Goal: Complete application form: Complete application form

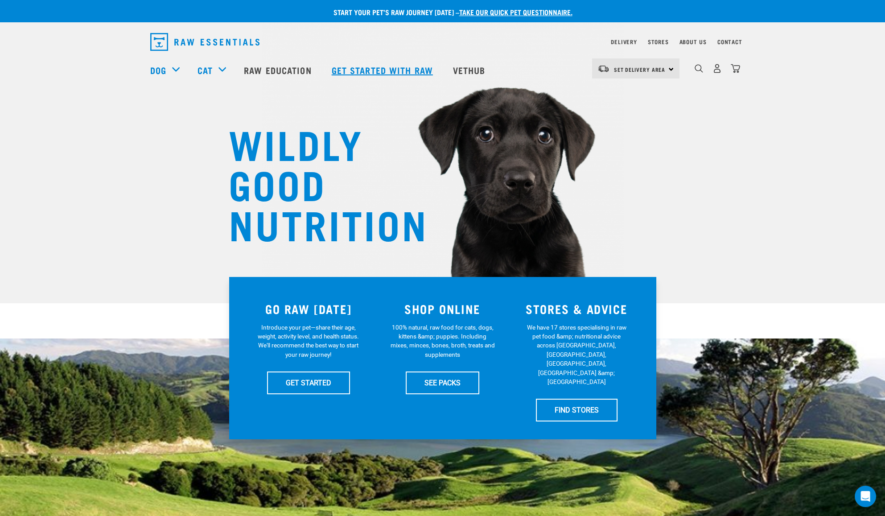
click at [357, 70] on link "Get started with Raw" at bounding box center [383, 70] width 121 height 36
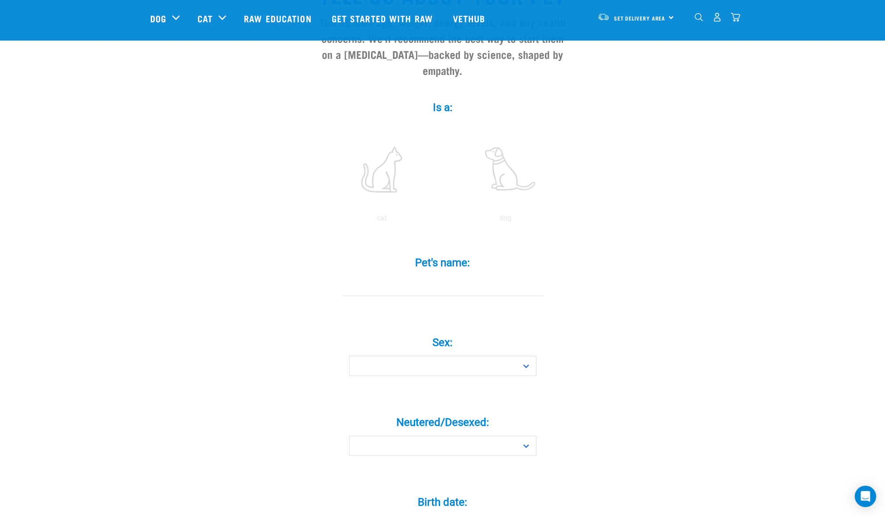
scroll to position [115, 0]
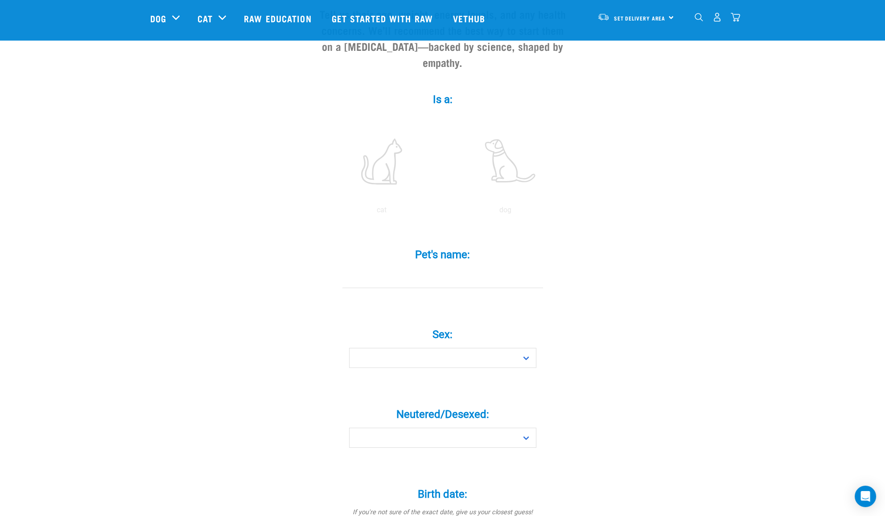
click at [433, 271] on input "Pet's name: *" at bounding box center [442, 278] width 201 height 20
type input "ollie"
click at [460, 348] on select "Boy Girl" at bounding box center [442, 358] width 187 height 20
select select "boy"
click at [349, 348] on select "Boy Girl" at bounding box center [442, 358] width 187 height 20
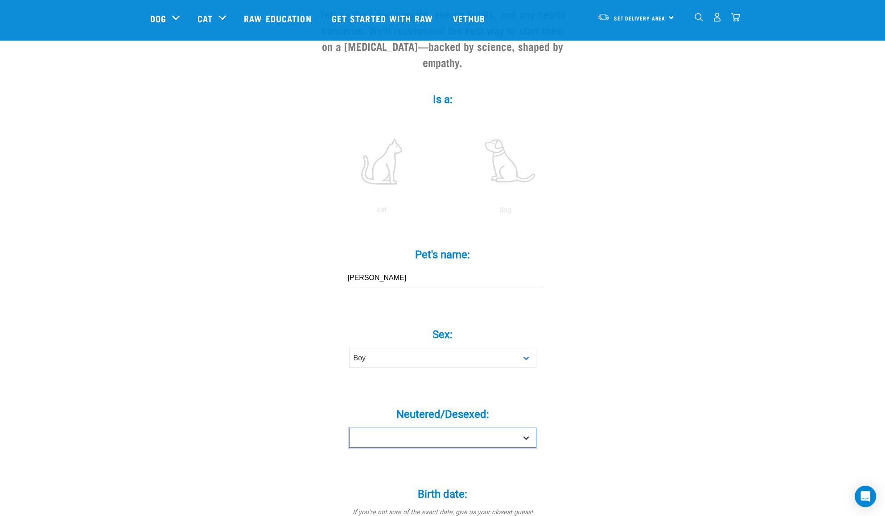
click at [442, 428] on select "Yes No" at bounding box center [442, 438] width 187 height 20
select select "yes"
click at [349, 428] on select "Yes No" at bounding box center [442, 438] width 187 height 20
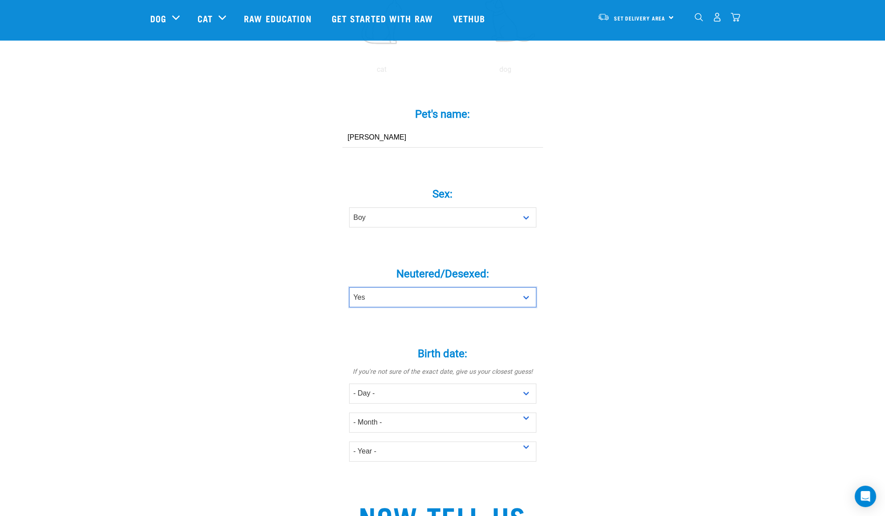
scroll to position [256, 0]
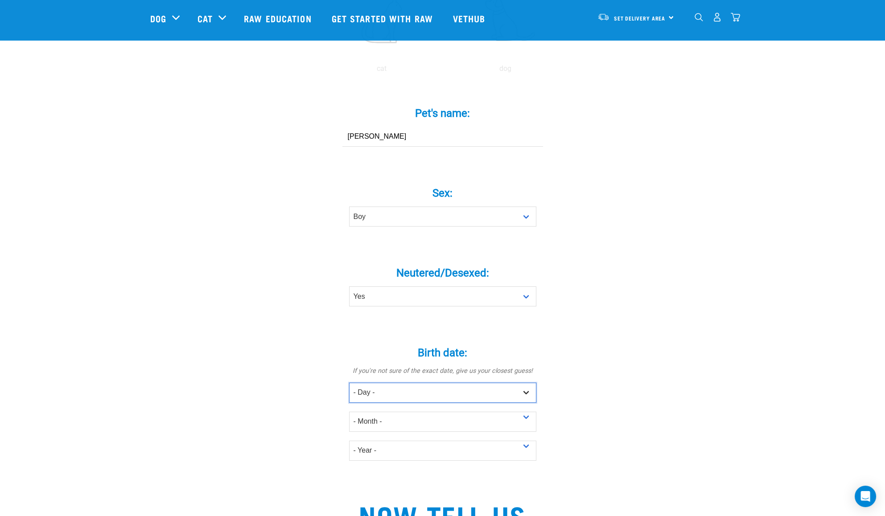
click at [403, 383] on select "- Day - 1 2 3 4 5 6 7 8 9 10 11 12 13 14 15 16 17 18 19 20 21 22 23 24 25 26 27" at bounding box center [442, 393] width 187 height 20
select select "6"
click at [349, 383] on select "- Day - 1 2 3 4 5 6 7 8 9 10 11 12 13 14 15 16 17 18 19 20 21 22 23 24 25 26 27" at bounding box center [442, 393] width 187 height 20
click at [392, 412] on select "- Month - January February March April May June July August September October N…" at bounding box center [442, 422] width 187 height 20
select select "February"
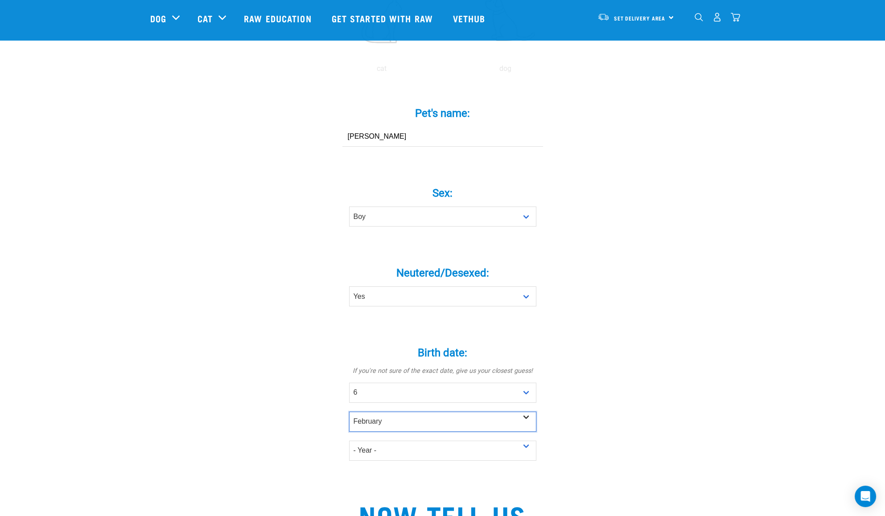
click at [349, 412] on select "- Month - January February March April May June July August September October N…" at bounding box center [442, 422] width 187 height 20
click at [467, 441] on select "- Year - 2025 2024 2023 2022 2021 2020 2019 2018 2017 2016 2015 2014 2013 2012" at bounding box center [442, 451] width 187 height 20
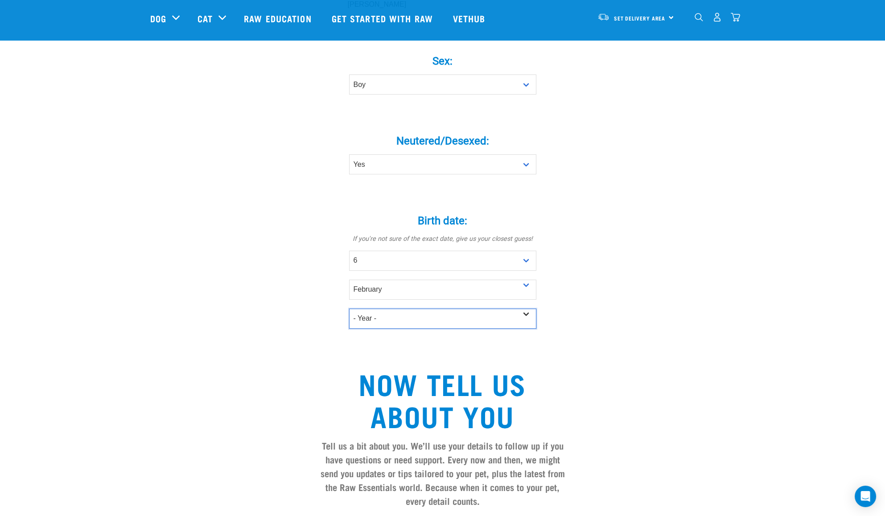
click at [491, 309] on select "- Year - 2025 2024 2023 2022 2021 2020 2019 2018 2017 2016 2015 2014 2013 2012" at bounding box center [442, 319] width 187 height 20
select select "2017"
click at [349, 309] on select "- Year - 2025 2024 2023 2022 2021 2020 2019 2018 2017 2016 2015 2014 2013 2012" at bounding box center [442, 319] width 187 height 20
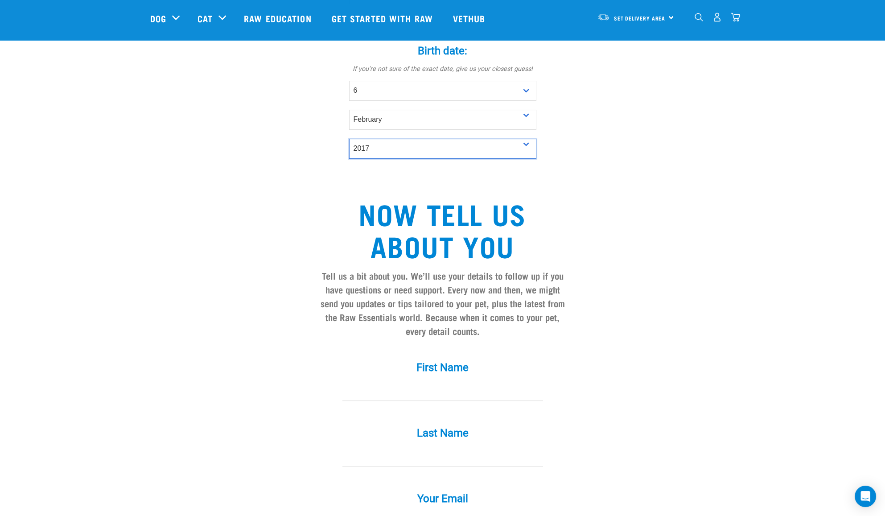
scroll to position [560, 0]
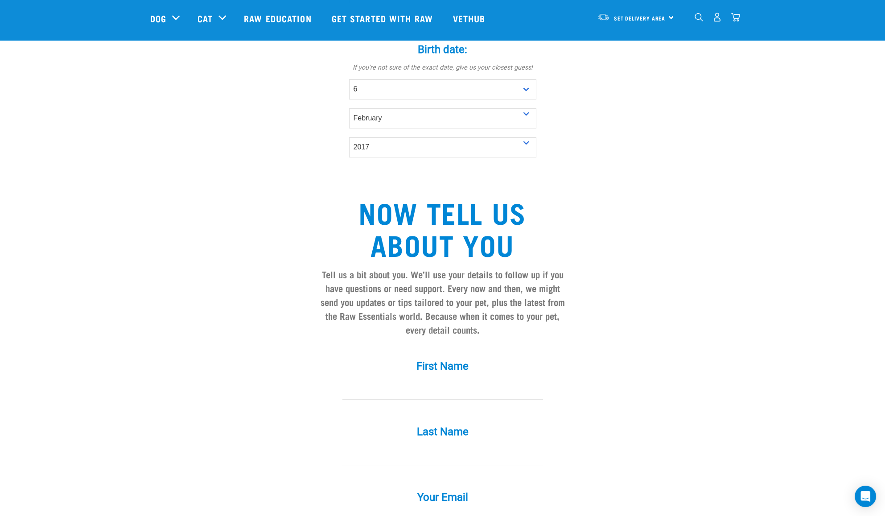
click at [458, 380] on input "First Name *" at bounding box center [442, 390] width 201 height 20
type input "Nick"
type input "Askelund"
type input "[PERSON_NAME][EMAIL_ADDRESS][DOMAIN_NAME]"
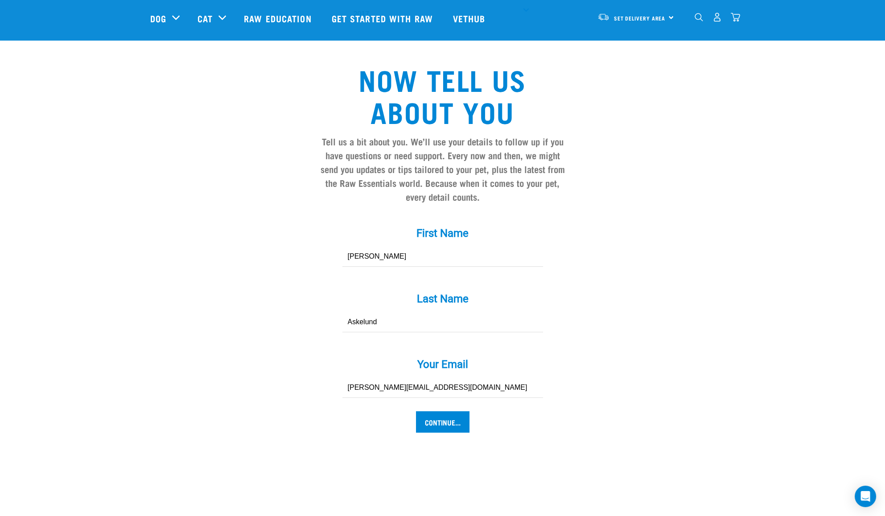
scroll to position [694, 0]
click at [435, 410] on input "Continue..." at bounding box center [443, 420] width 54 height 21
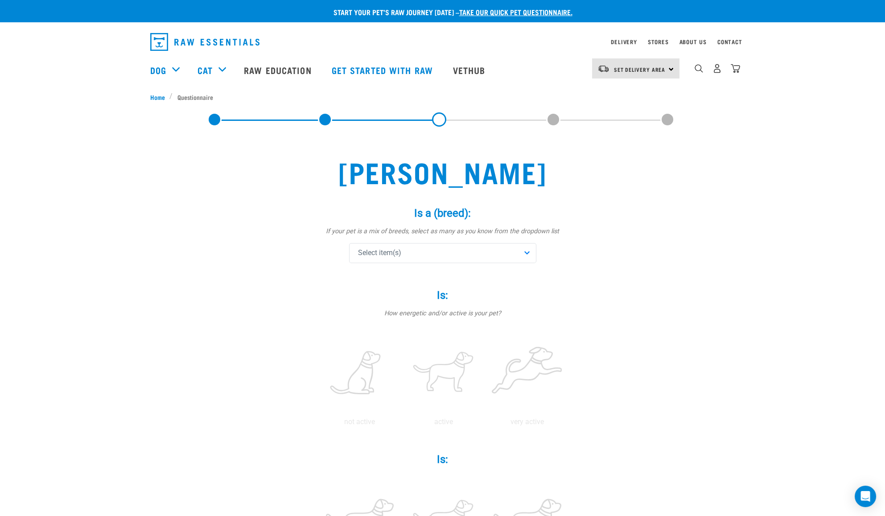
click at [450, 254] on div "Select item(s)" at bounding box center [442, 253] width 187 height 20
click at [428, 304] on span "Golden Retriever" at bounding box center [449, 301] width 159 height 9
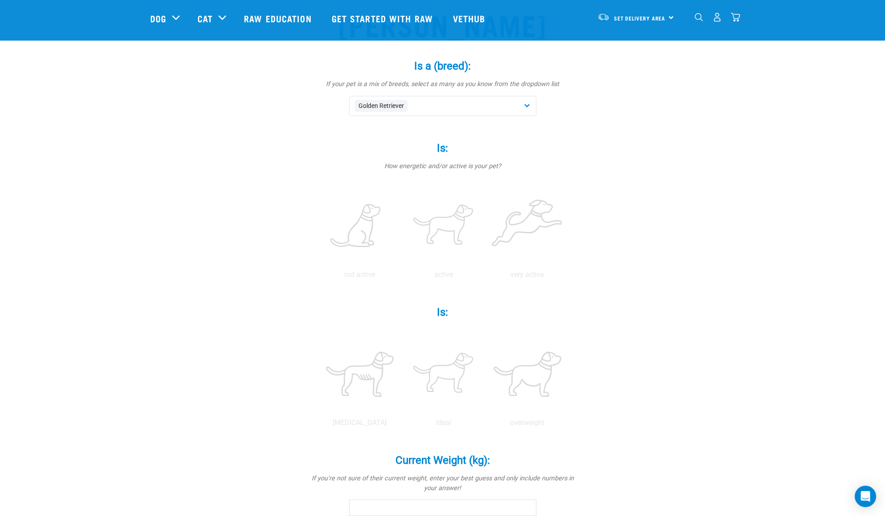
scroll to position [82, 0]
click at [450, 215] on label at bounding box center [444, 226] width 80 height 76
click at [402, 276] on input "radio" at bounding box center [402, 276] width 0 height 0
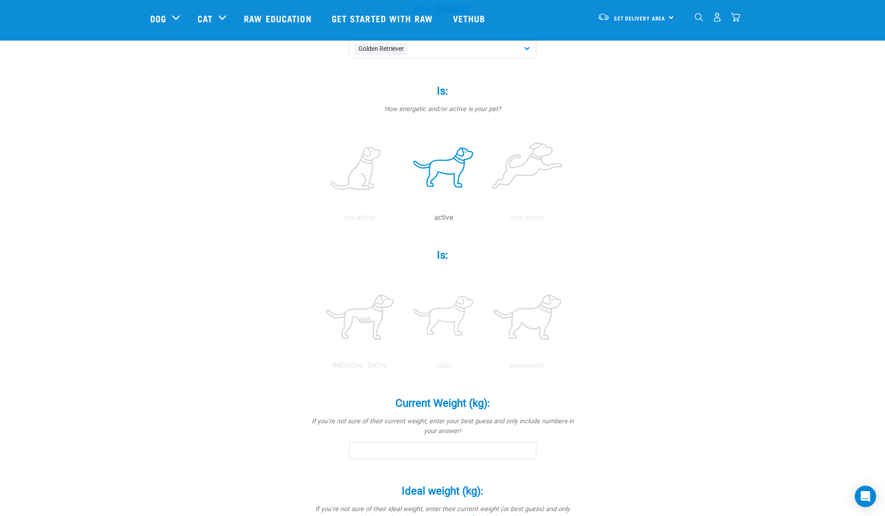
scroll to position [203, 0]
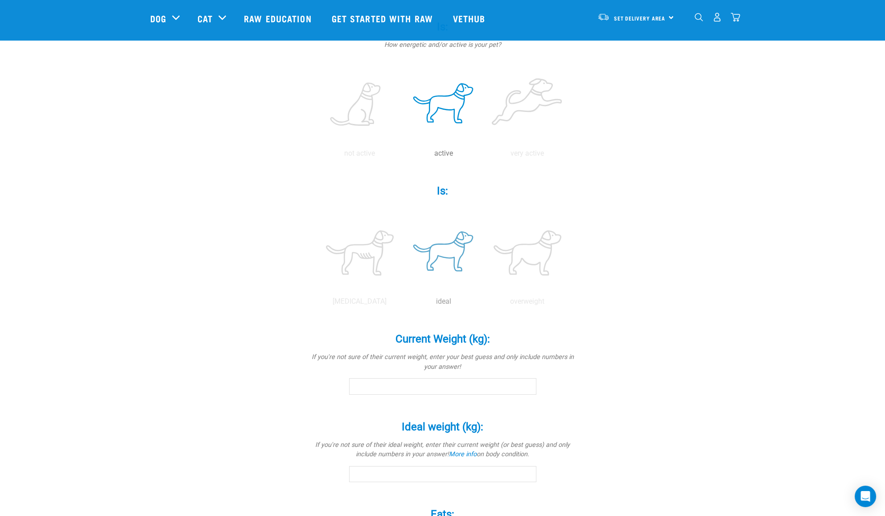
click at [430, 248] on label at bounding box center [444, 253] width 80 height 76
click at [402, 304] on input "radio" at bounding box center [402, 304] width 0 height 0
click at [469, 374] on div "Current Weight (kg): * If you're not sure of their current weight, enter your b…" at bounding box center [443, 357] width 268 height 74
click at [466, 384] on input "Current Weight (kg): *" at bounding box center [442, 386] width 187 height 16
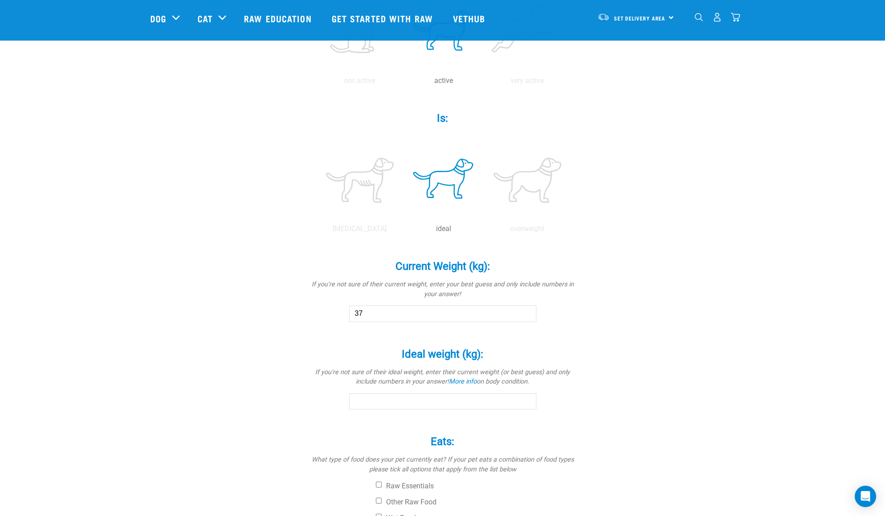
type input "37"
click at [499, 392] on div "Ideal weight (kg): * If you're not sure of their ideal weight, enter their curr…" at bounding box center [443, 372] width 268 height 74
click at [499, 398] on input "Ideal weight (kg): *" at bounding box center [442, 401] width 187 height 16
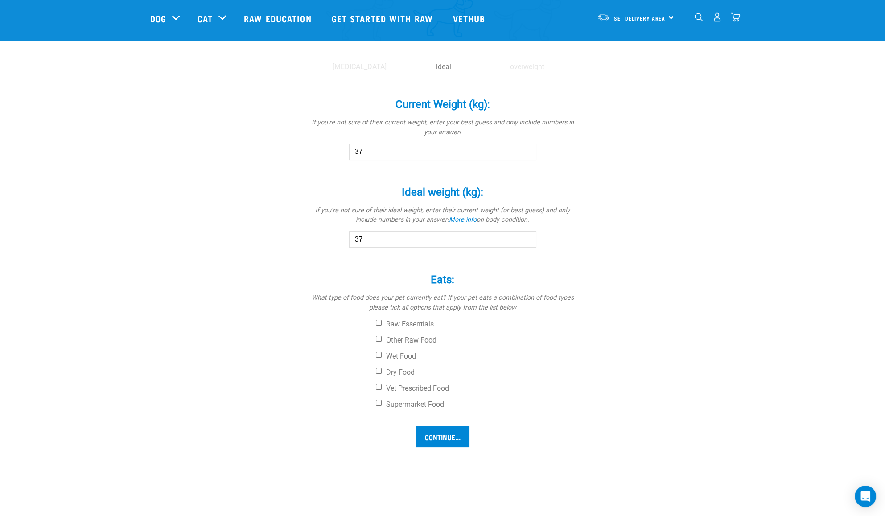
scroll to position [438, 0]
type input "37"
click at [380, 374] on label "Dry Food" at bounding box center [476, 371] width 201 height 9
click at [380, 373] on input "Dry Food" at bounding box center [379, 370] width 6 height 6
checkbox input "true"
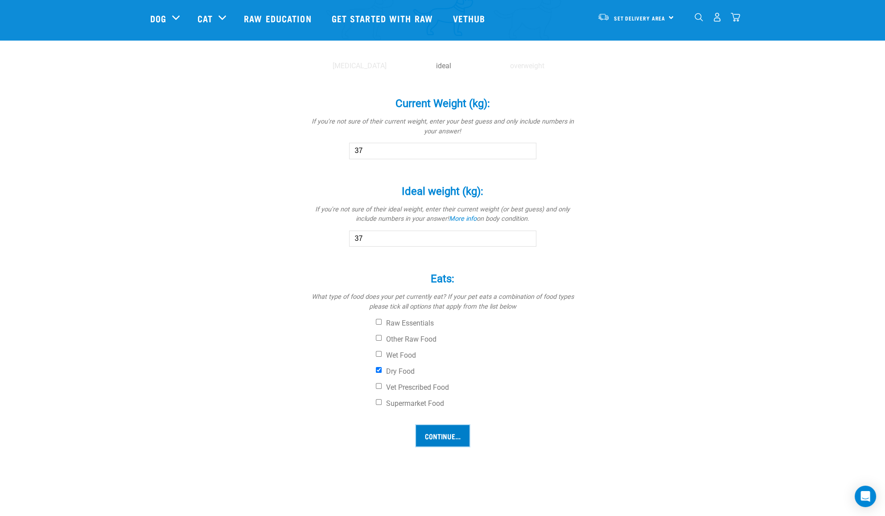
click at [440, 437] on input "Continue..." at bounding box center [443, 435] width 54 height 21
click at [442, 432] on input "Continue..." at bounding box center [443, 435] width 54 height 21
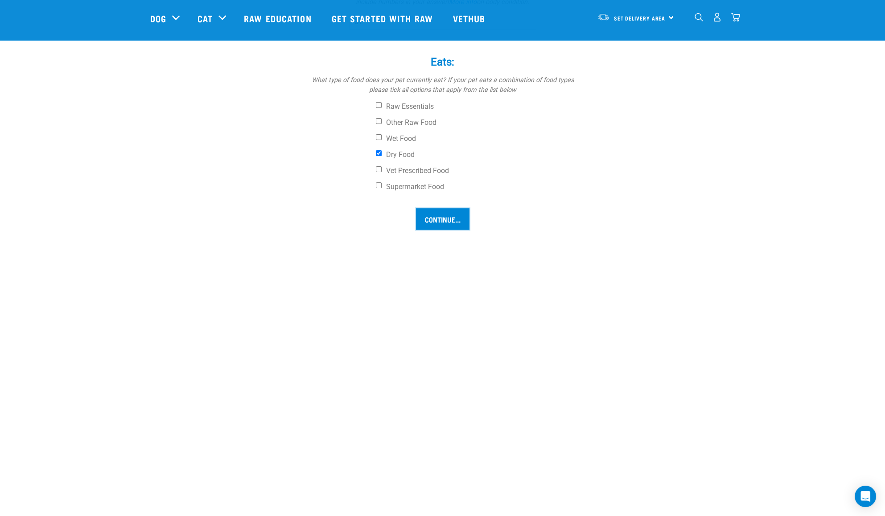
scroll to position [663, 0]
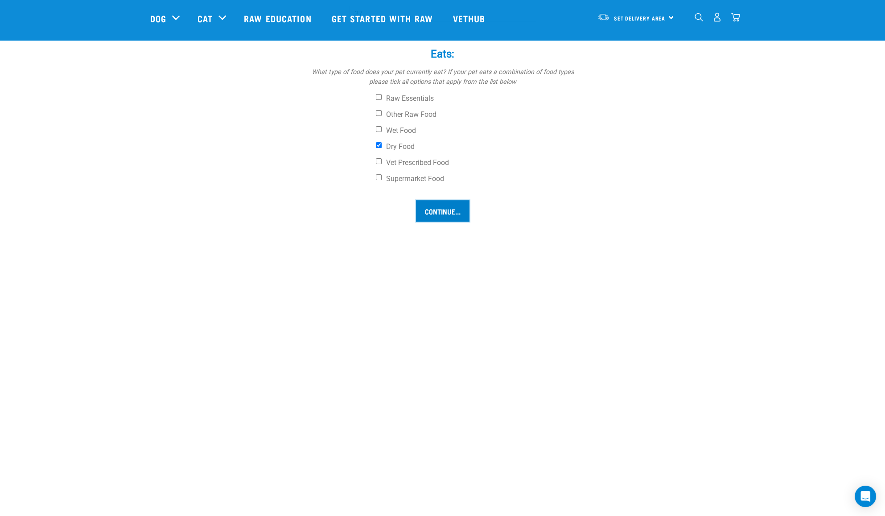
click at [438, 214] on input "Continue..." at bounding box center [443, 210] width 54 height 21
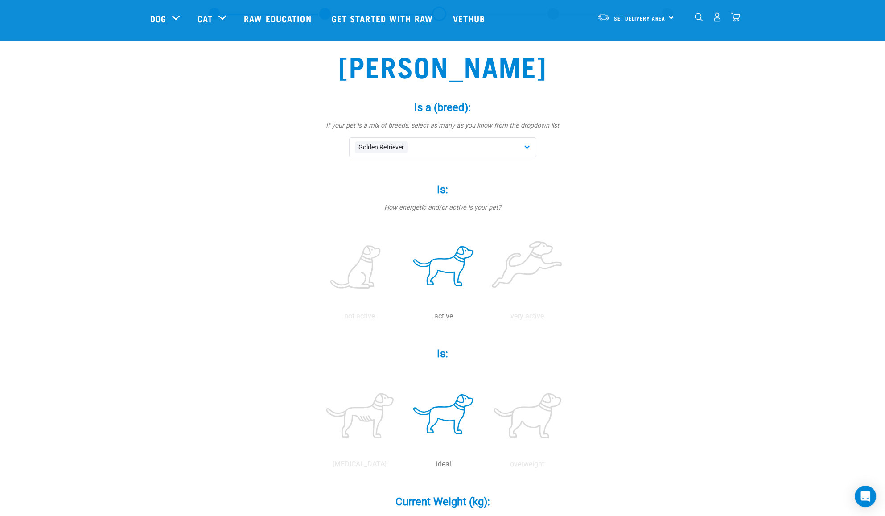
scroll to position [40, 0]
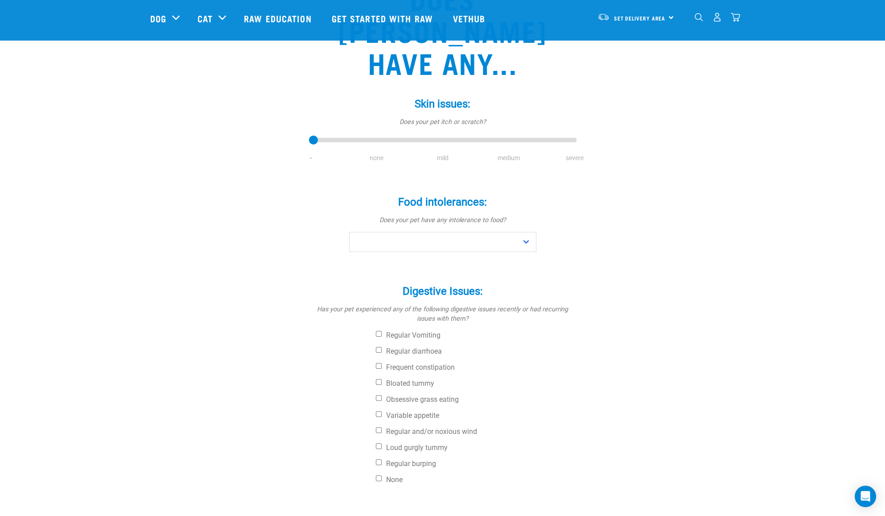
scroll to position [107, 0]
type input "3"
click at [503, 135] on input "range" at bounding box center [443, 141] width 268 height 12
click at [458, 232] on select "No Yes" at bounding box center [442, 242] width 187 height 20
click at [349, 232] on select "No Yes" at bounding box center [442, 242] width 187 height 20
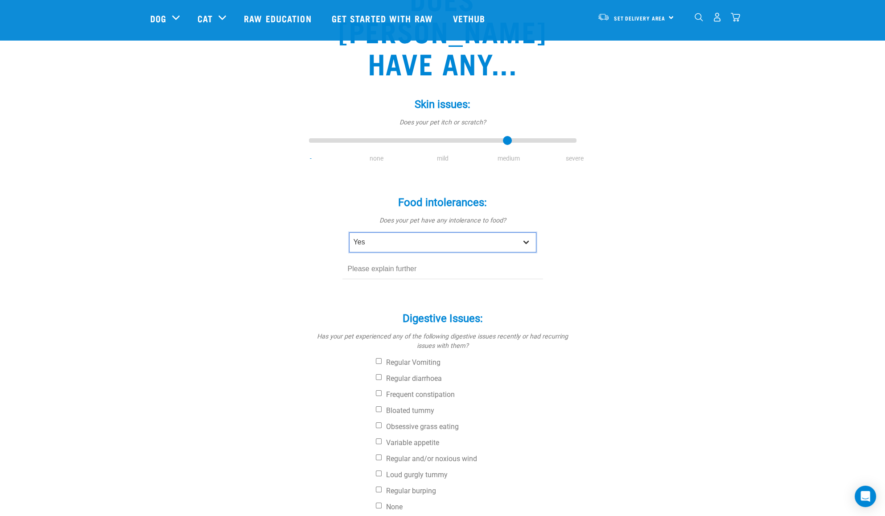
click at [418, 232] on select "No Yes" at bounding box center [442, 242] width 187 height 20
select select "no"
click at [349, 232] on select "No Yes" at bounding box center [442, 242] width 187 height 20
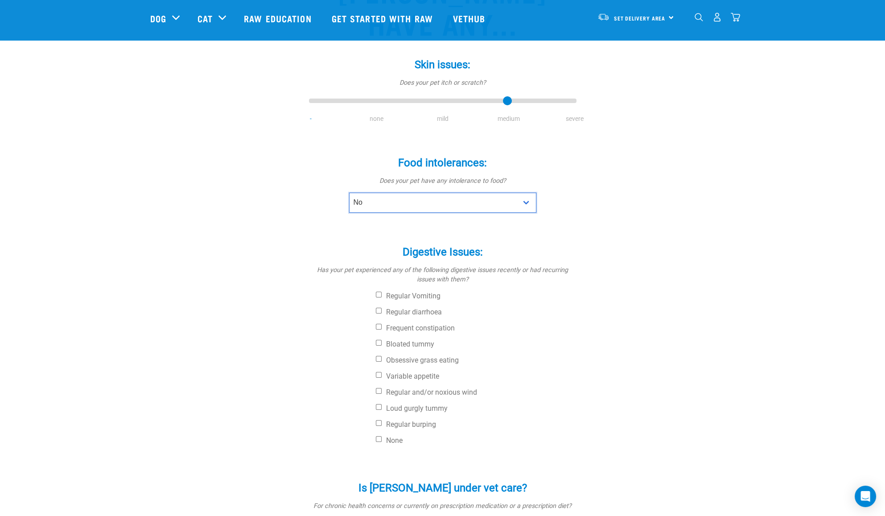
scroll to position [150, 0]
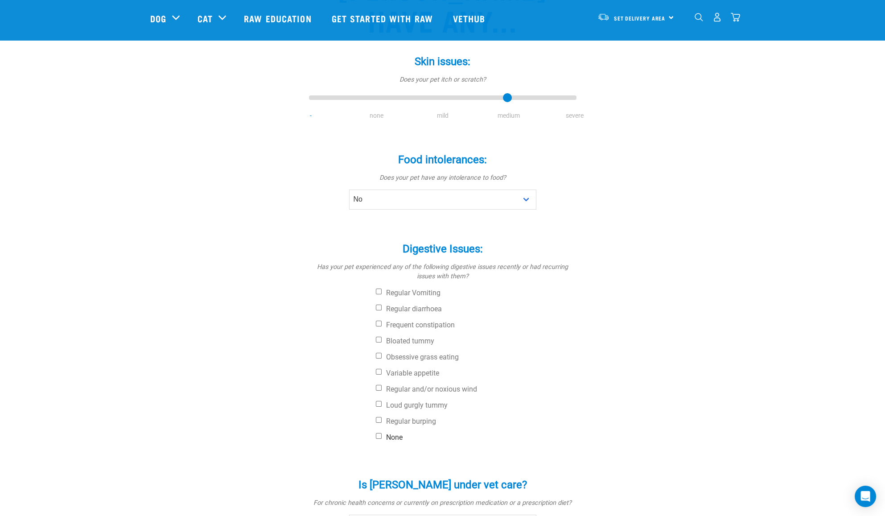
click at [378, 433] on input "None" at bounding box center [379, 436] width 6 height 6
checkbox input "true"
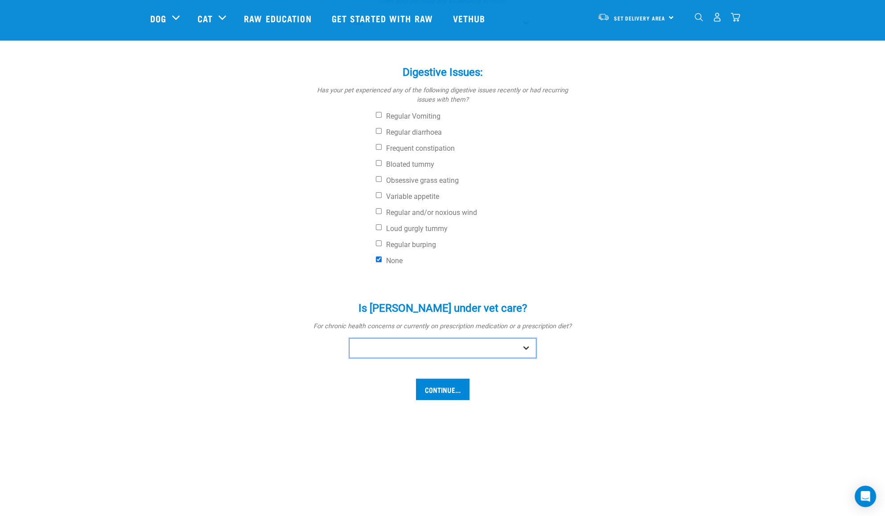
click at [503, 338] on select "No Yes" at bounding box center [442, 348] width 187 height 20
click at [349, 338] on select "No Yes" at bounding box center [442, 348] width 187 height 20
click at [488, 338] on select "No Yes" at bounding box center [442, 348] width 187 height 20
select select "no"
click at [349, 338] on select "No Yes" at bounding box center [442, 348] width 187 height 20
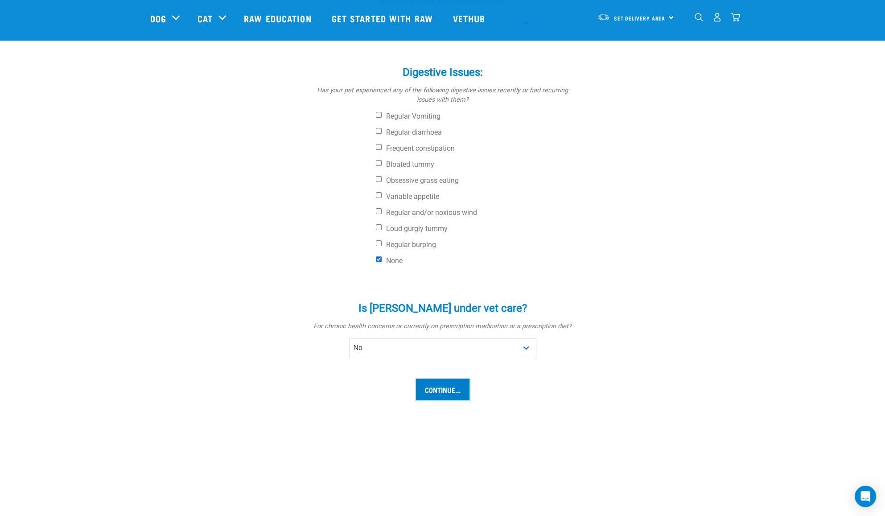
click at [456, 379] on input "Continue..." at bounding box center [443, 389] width 54 height 21
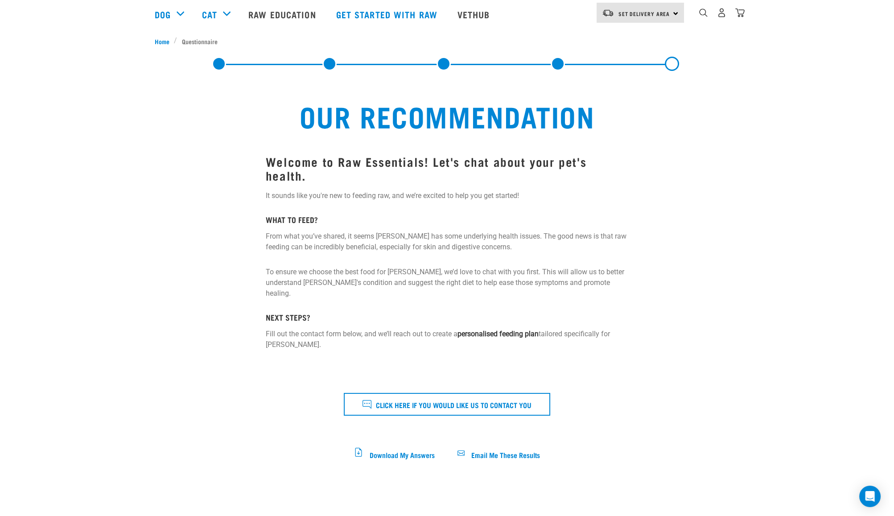
scroll to position [59, 0]
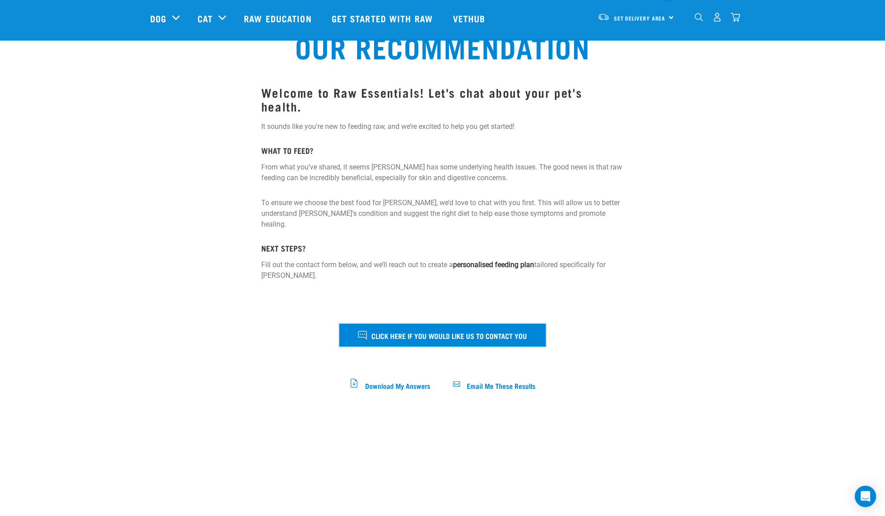
click at [397, 324] on button "Click here if you would like us to contact you" at bounding box center [442, 335] width 206 height 22
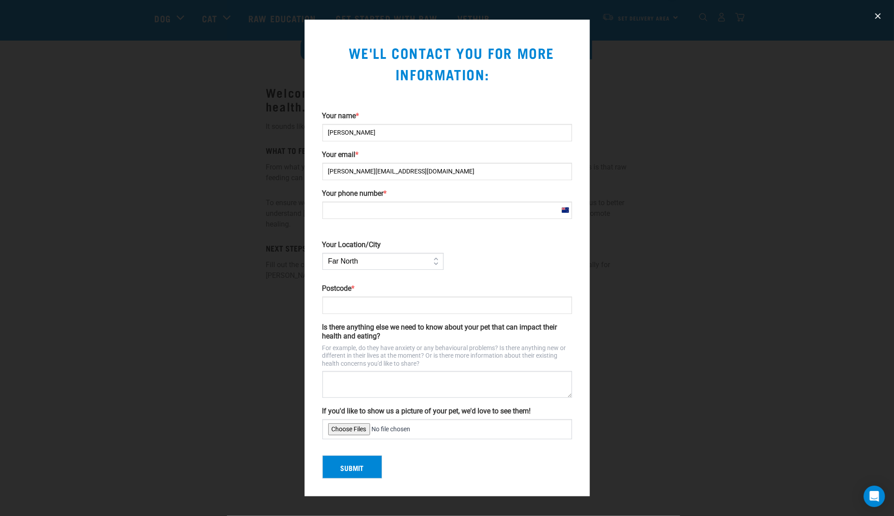
click at [371, 212] on input "Your phone number *" at bounding box center [447, 210] width 250 height 17
type input "[PHONE_NUMBER]"
type input "1061"
click at [391, 256] on select "Far North Auckland Waikato Bay of Plenty Coromandel Taranaki Hawkes Bay/Gisborn…" at bounding box center [382, 261] width 121 height 17
select select "Auckland"
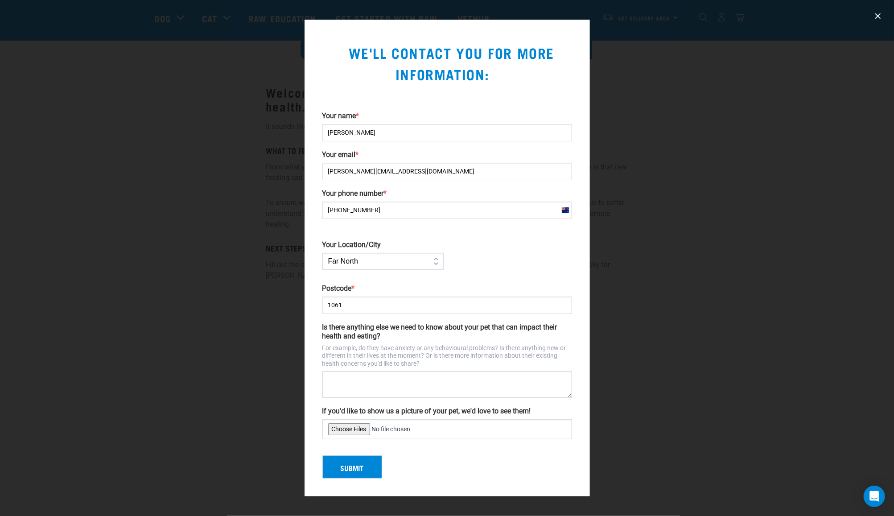
click at [322, 253] on select "Far North Auckland Waikato Bay of Plenty Coromandel Taranaki Hawkes Bay/Gisborn…" at bounding box center [382, 261] width 121 height 17
click at [563, 304] on input "1062" at bounding box center [447, 305] width 250 height 17
click at [543, 305] on input "1062" at bounding box center [447, 305] width 250 height 17
type input "1022"
click at [347, 466] on button "Submit" at bounding box center [352, 466] width 60 height 23
